Goal: Information Seeking & Learning: Learn about a topic

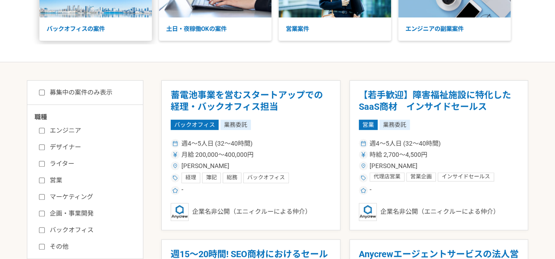
scroll to position [106, 0]
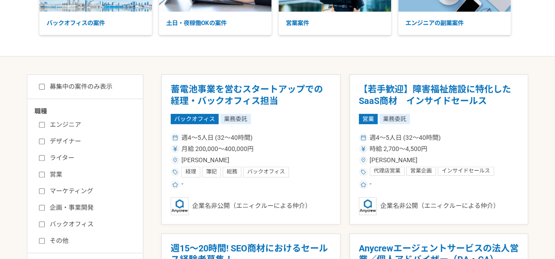
click at [55, 177] on label "営業" at bounding box center [90, 174] width 103 height 9
click at [45, 177] on input "営業" at bounding box center [42, 174] width 6 height 6
checkbox input "true"
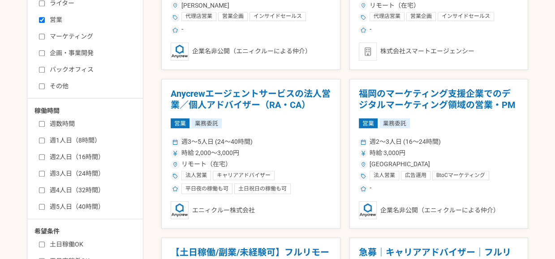
scroll to position [261, 0]
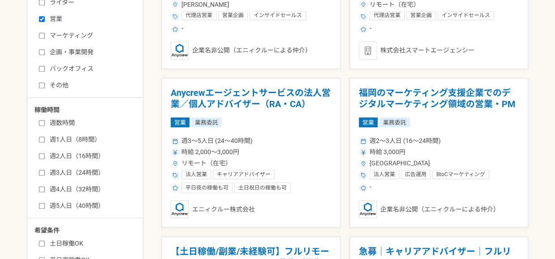
click at [61, 124] on label "週数時間" at bounding box center [90, 122] width 103 height 9
click at [45, 124] on input "週数時間" at bounding box center [42, 123] width 6 height 6
checkbox input "true"
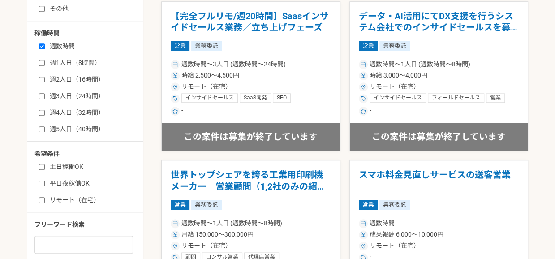
scroll to position [338, 0]
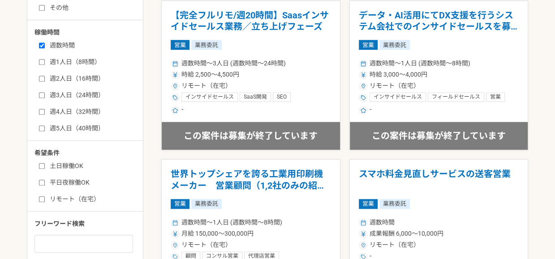
click at [64, 164] on label "土日稼働OK" at bounding box center [90, 165] width 103 height 9
click at [45, 164] on input "土日稼働OK" at bounding box center [42, 166] width 6 height 6
checkbox input "true"
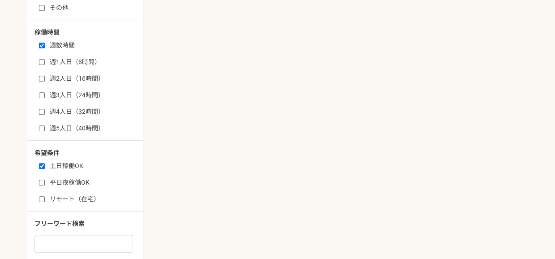
click at [63, 180] on label "平日夜稼働OK" at bounding box center [90, 182] width 103 height 9
click at [45, 180] on input "平日夜稼働OK" at bounding box center [42, 183] width 6 height 6
checkbox input "true"
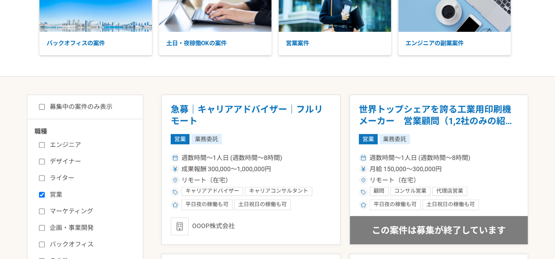
scroll to position [85, 0]
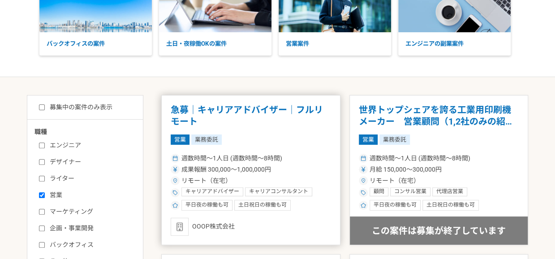
click at [223, 112] on h1 "急募｜キャリアアドバイザー｜フルリモート" at bounding box center [251, 115] width 160 height 23
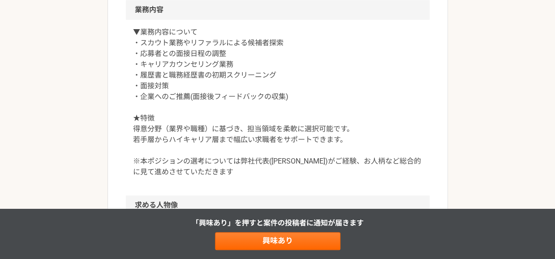
scroll to position [365, 0]
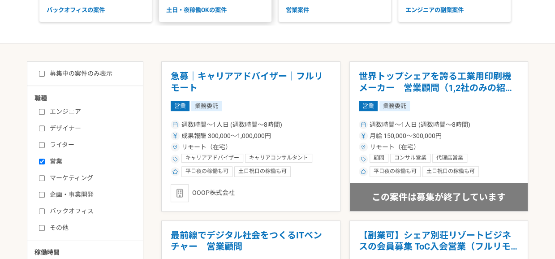
scroll to position [120, 0]
